Goal: Transaction & Acquisition: Obtain resource

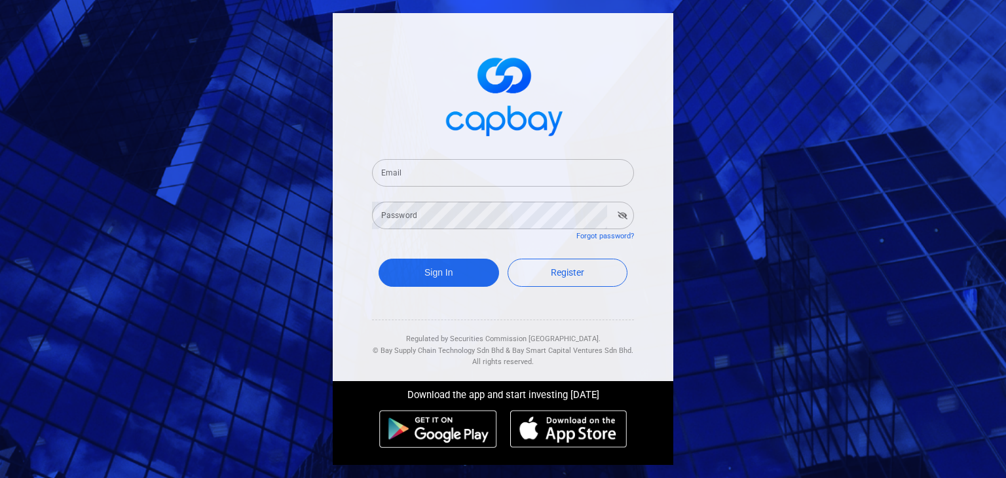
click at [480, 180] on input "Email" at bounding box center [503, 173] width 262 height 28
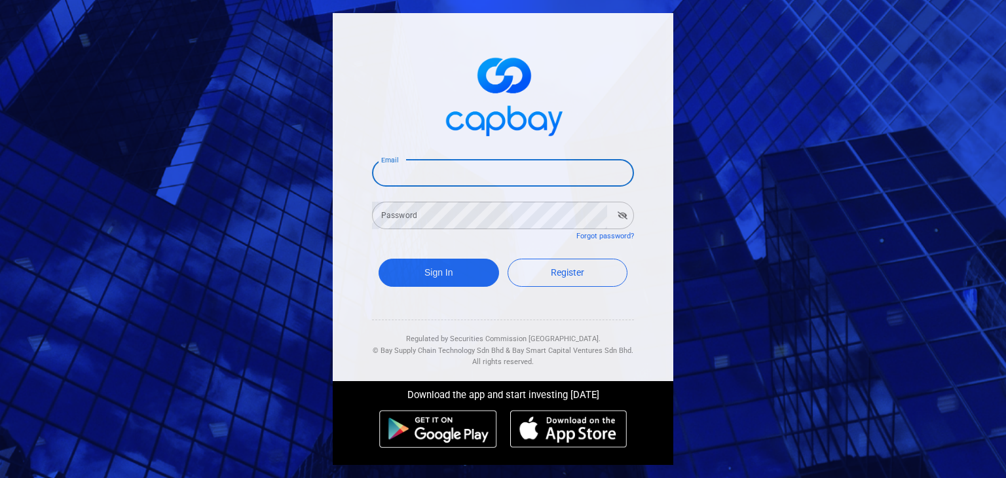
type input "[EMAIL_ADDRESS][DOMAIN_NAME]"
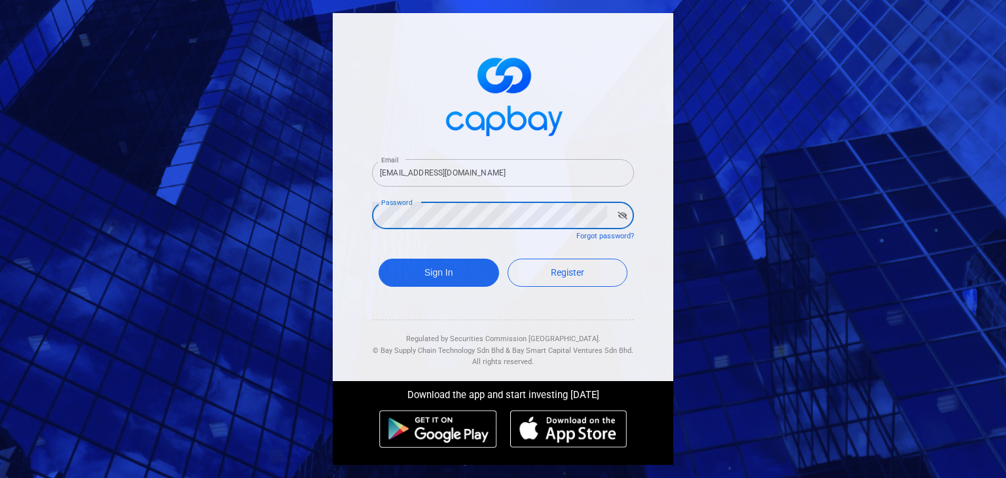
click at [619, 217] on icon "button" at bounding box center [623, 216] width 10 height 8
click at [443, 268] on button "Sign In" at bounding box center [439, 273] width 121 height 28
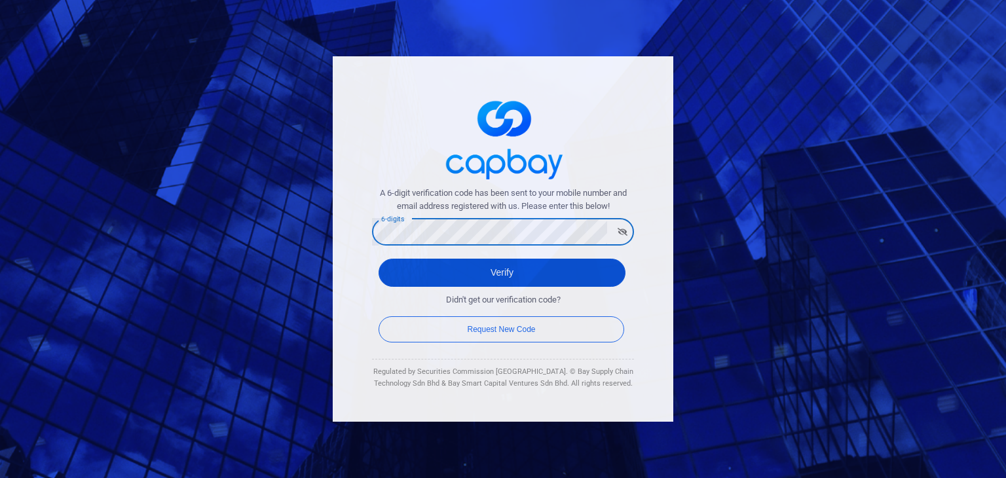
click at [468, 271] on button "Verify" at bounding box center [502, 273] width 247 height 28
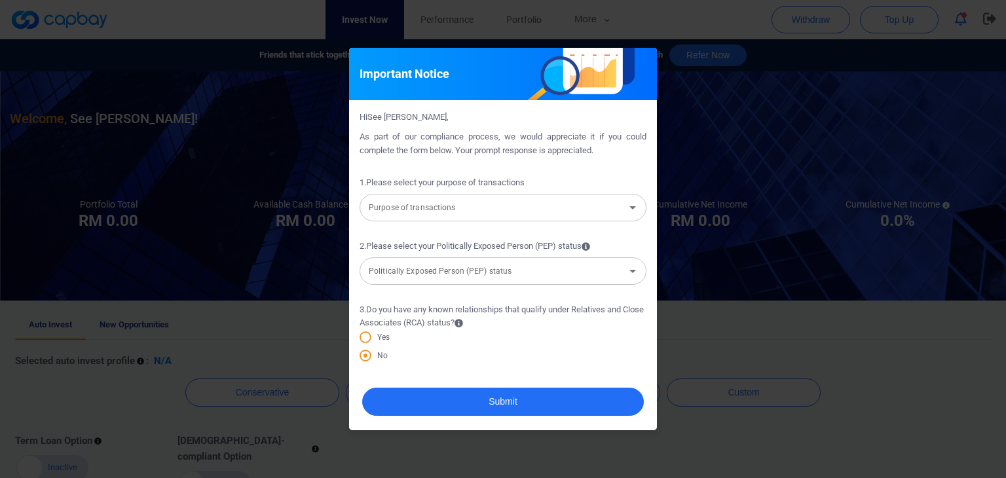
click at [443, 198] on div "Purpose of transactions Purpose of transactions" at bounding box center [503, 206] width 287 height 29
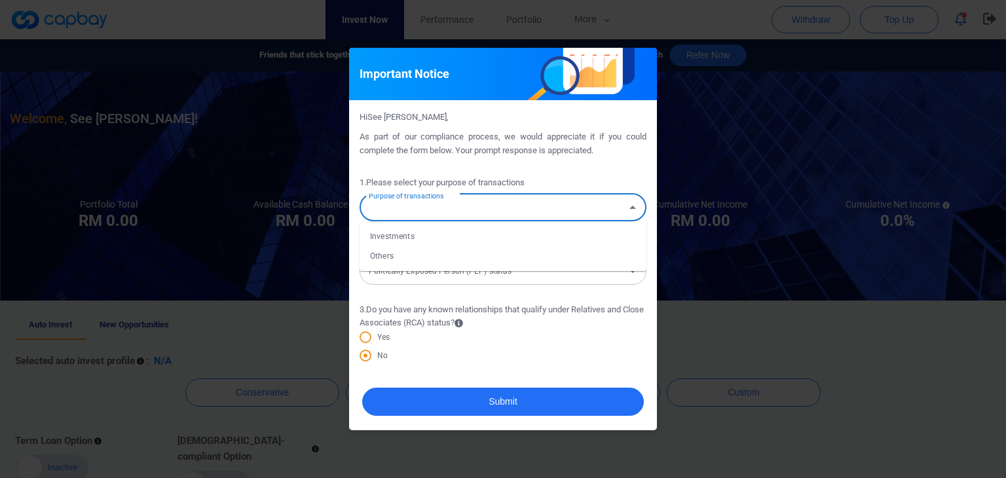
click at [409, 238] on li "Investments" at bounding box center [503, 237] width 287 height 20
type input "Investments"
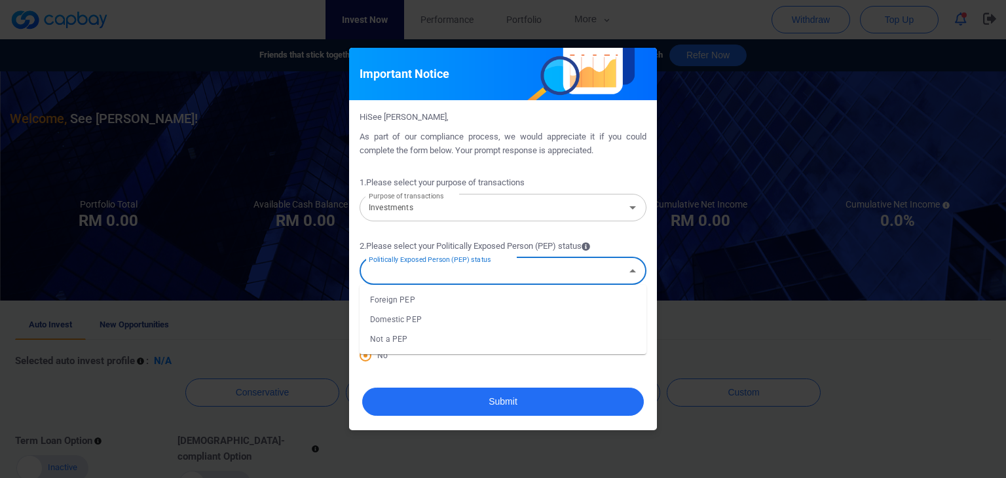
click at [433, 273] on input "Politically Exposed Person (PEP) status" at bounding box center [492, 271] width 257 height 24
click at [402, 325] on li "Domestic PEP" at bounding box center [503, 320] width 287 height 20
type input "Domestic PEP"
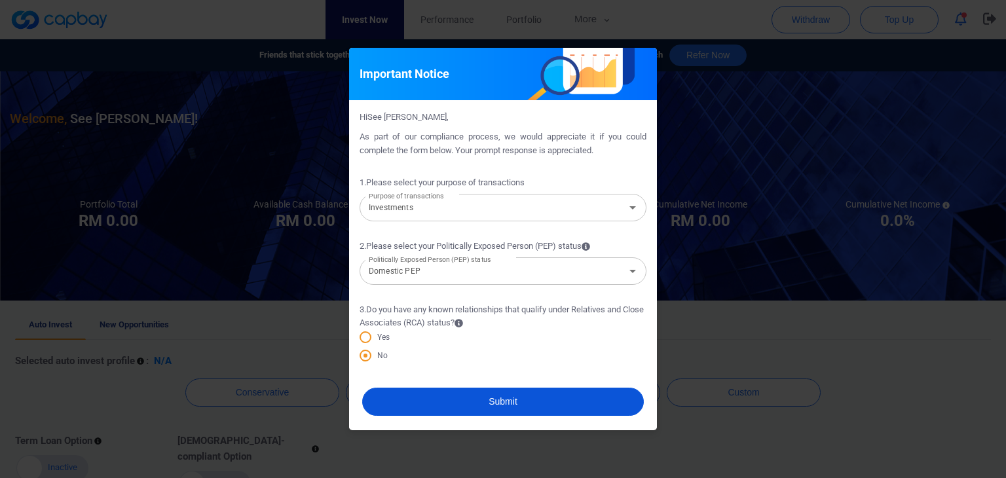
click at [456, 391] on button "Submit" at bounding box center [503, 402] width 282 height 28
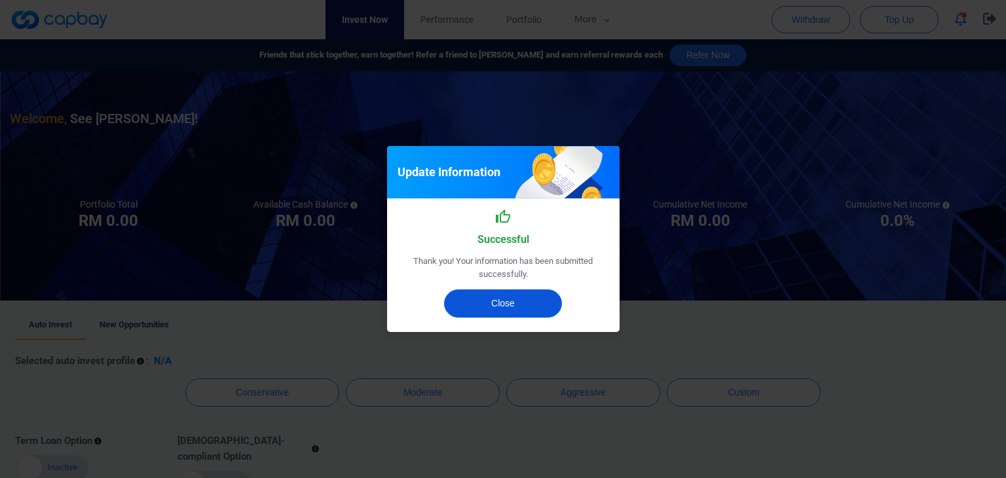
click at [496, 303] on button "Close" at bounding box center [503, 304] width 118 height 28
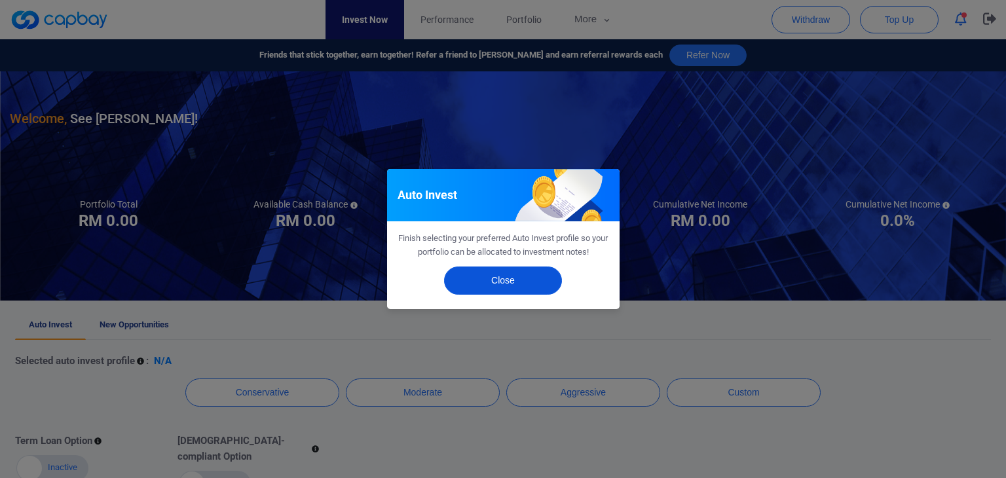
click at [493, 293] on button "Close" at bounding box center [503, 281] width 118 height 28
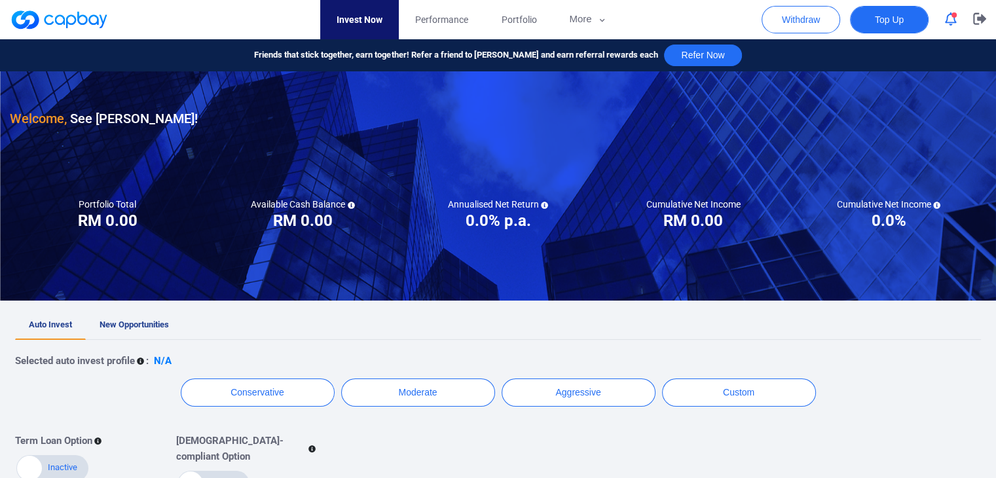
click at [884, 20] on span "Top Up" at bounding box center [889, 19] width 29 height 13
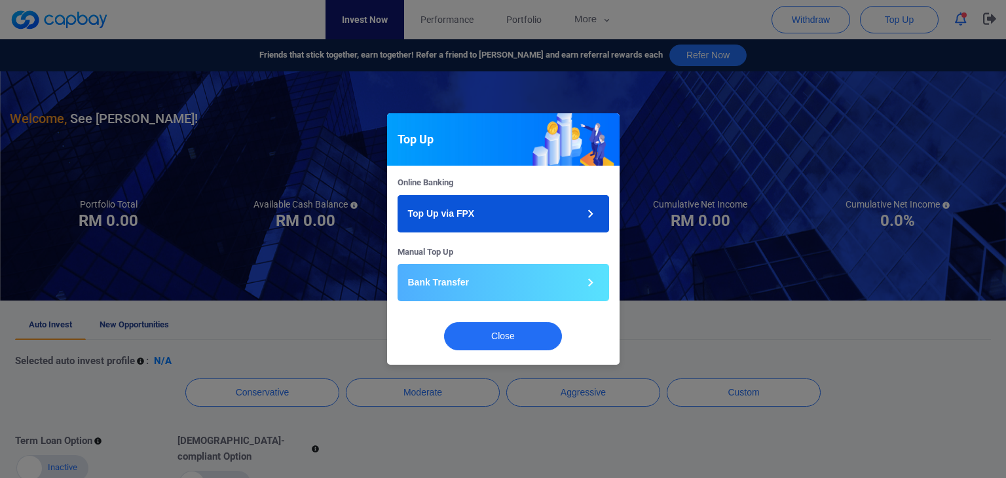
click at [514, 210] on button "Top Up via FPX" at bounding box center [504, 213] width 212 height 37
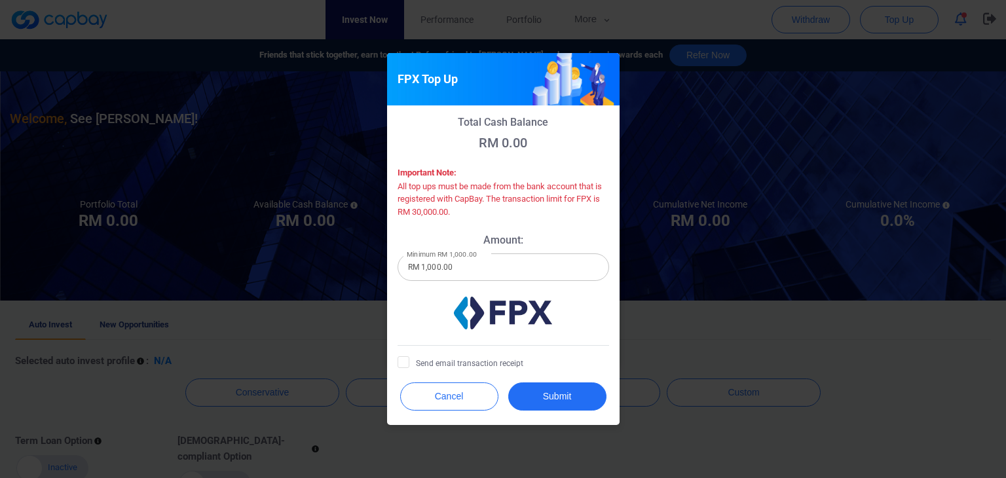
click at [527, 269] on input "RM 1,000.00" at bounding box center [504, 268] width 212 height 28
click at [724, 309] on div "FPX Top Up Total Cash Balance RM 0.00 Important Note: All top ups must be made …" at bounding box center [503, 239] width 1006 height 478
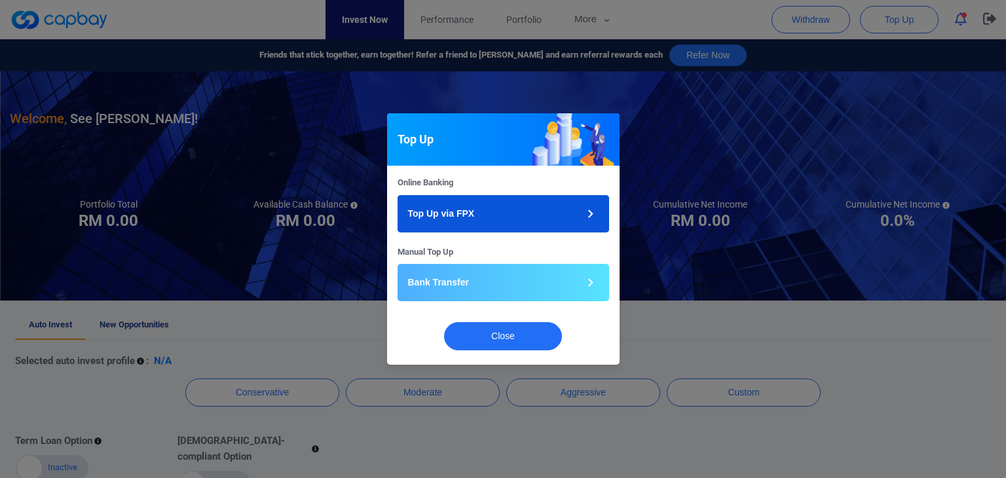
click at [474, 214] on button "Top Up via FPX" at bounding box center [504, 213] width 212 height 37
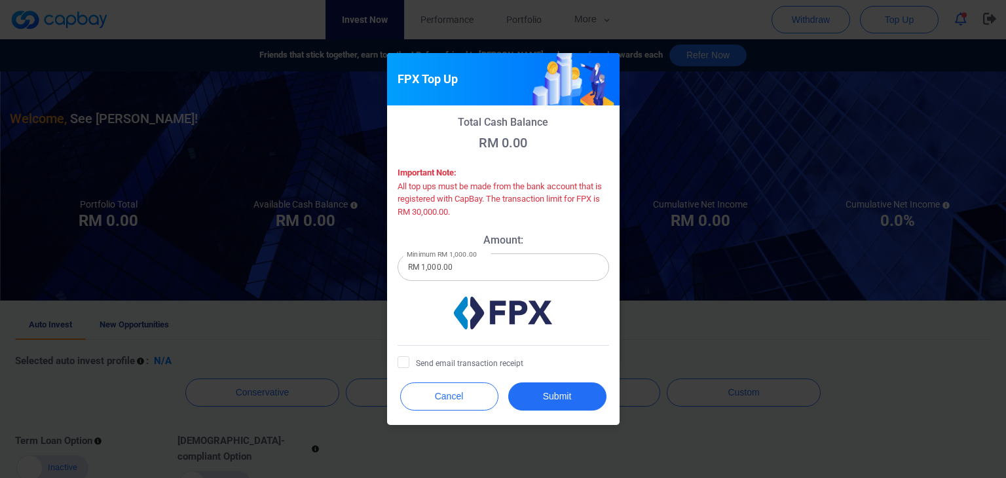
click at [467, 271] on input "RM 1,000.00" at bounding box center [504, 268] width 212 height 28
drag, startPoint x: 428, startPoint y: 264, endPoint x: 530, endPoint y: 268, distance: 102.3
click at [530, 268] on input "RM 1,000.00" at bounding box center [504, 268] width 212 height 28
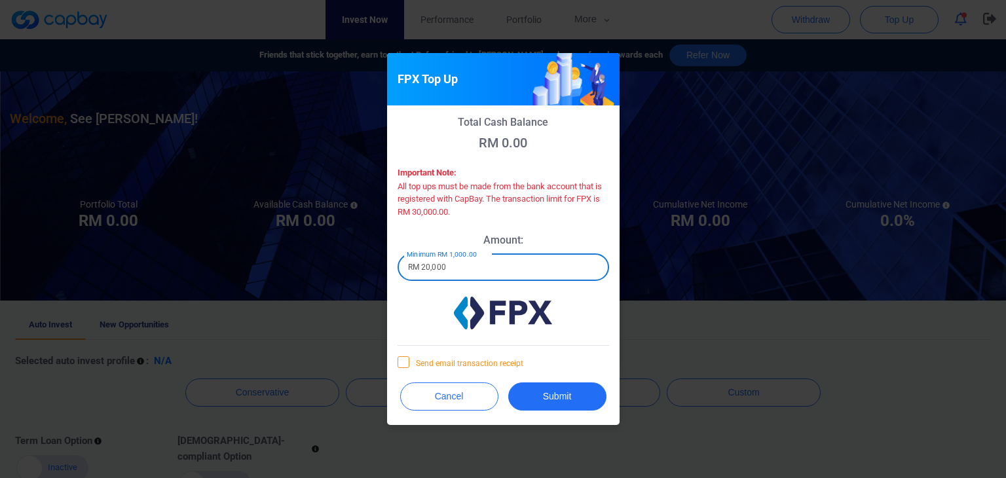
type input "RM 20,000"
click at [516, 365] on span "Send email transaction receipt" at bounding box center [461, 362] width 126 height 13
click at [0, 0] on input "Send email transaction receipt" at bounding box center [0, 0] width 0 height 0
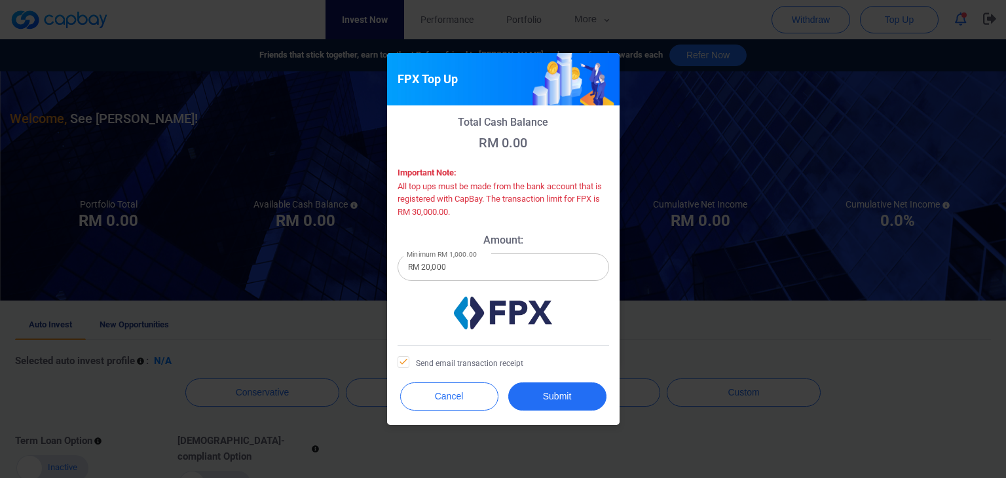
click at [320, 345] on div "FPX Top Up Total Cash Balance RM 0.00 Important Note: All top ups must be made …" at bounding box center [503, 239] width 1006 height 478
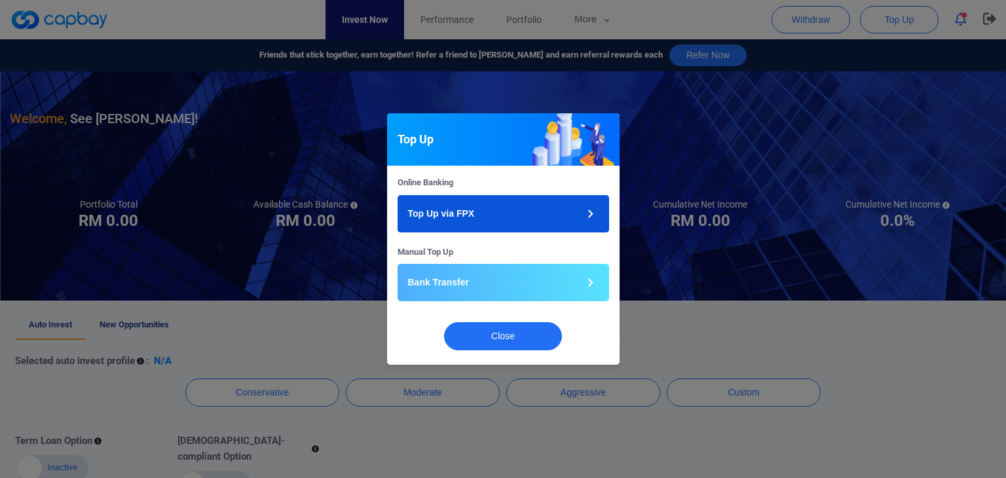
click at [498, 217] on button "Top Up via FPX" at bounding box center [504, 213] width 212 height 37
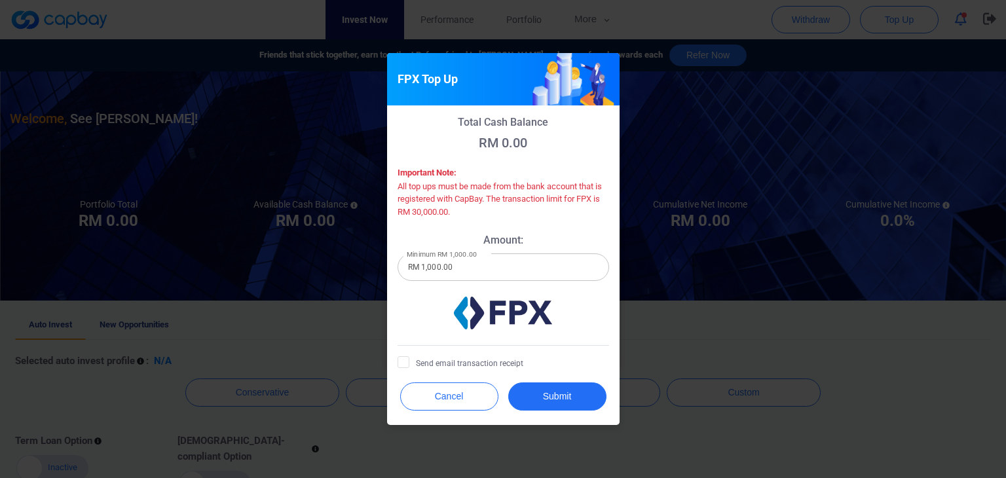
click at [757, 320] on div "FPX Top Up Total Cash Balance RM 0.00 Important Note: All top ups must be made …" at bounding box center [503, 239] width 1006 height 478
